Goal: Find specific page/section: Find specific page/section

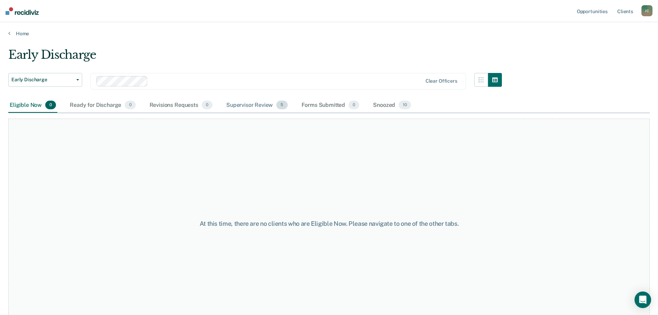
click at [235, 106] on div "Supervisor Review 5" at bounding box center [257, 105] width 64 height 15
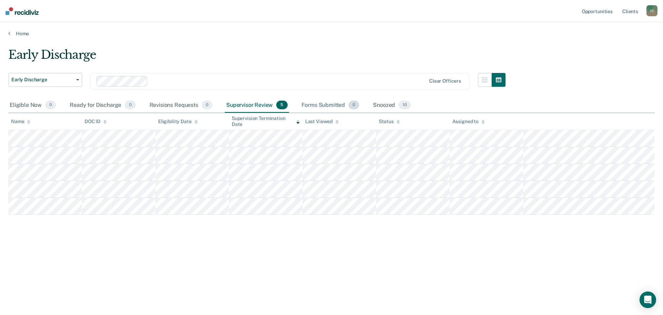
click at [330, 104] on div "Forms Submitted 0" at bounding box center [330, 105] width 61 height 15
